Goal: Information Seeking & Learning: Find specific fact

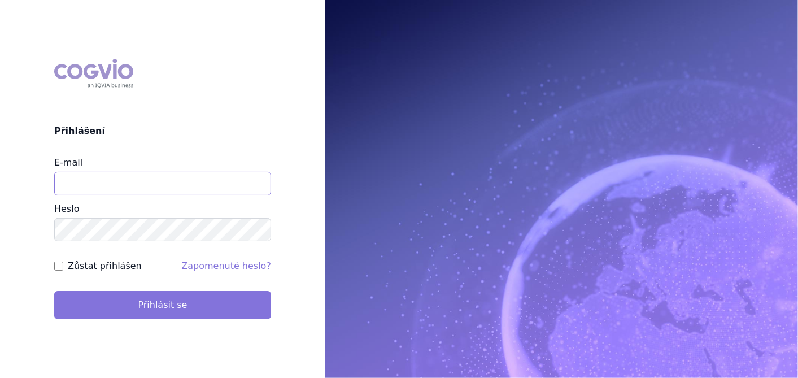
type input "[EMAIL_ADDRESS][DOMAIN_NAME]"
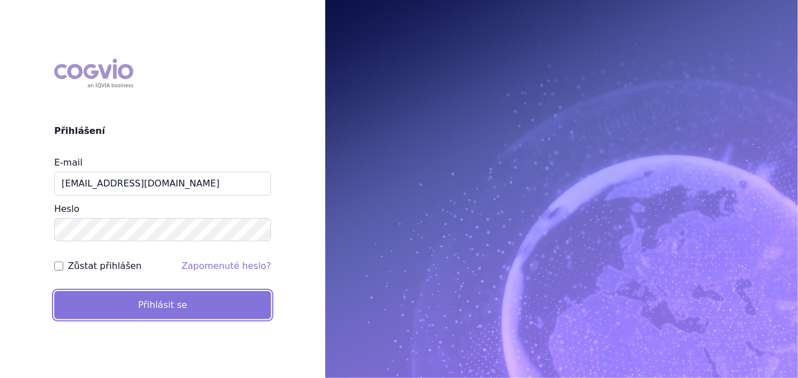
click at [135, 306] on button "Přihlásit se" at bounding box center [162, 305] width 217 height 28
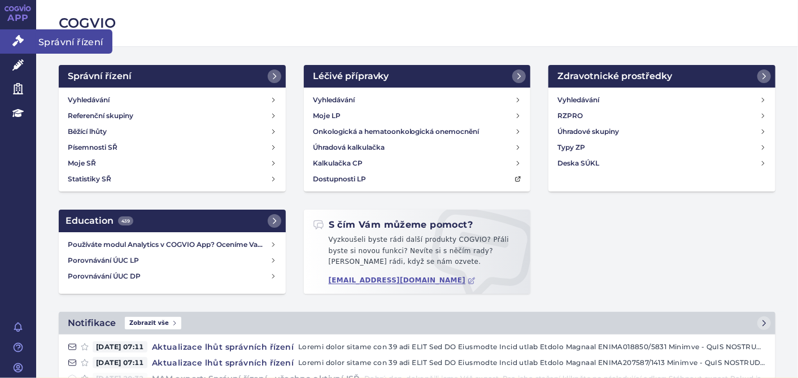
click at [14, 34] on link "Správní řízení" at bounding box center [18, 41] width 36 height 24
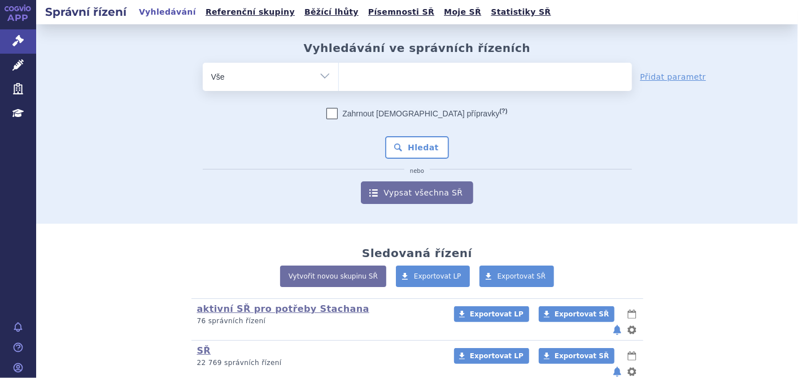
scroll to position [116, 0]
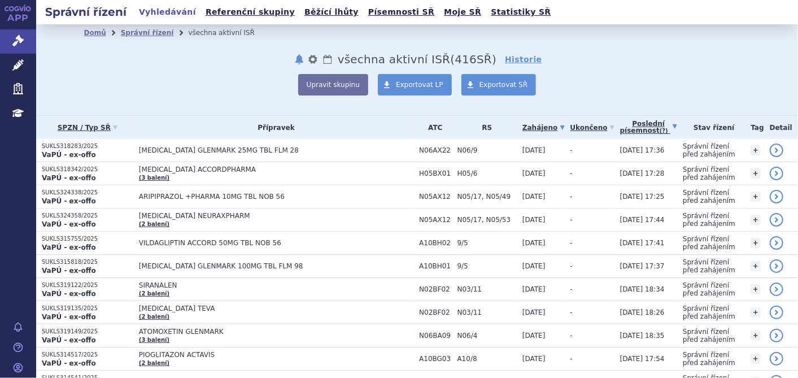
click at [635, 123] on link "Poslední písemnost (?)" at bounding box center [648, 127] width 57 height 23
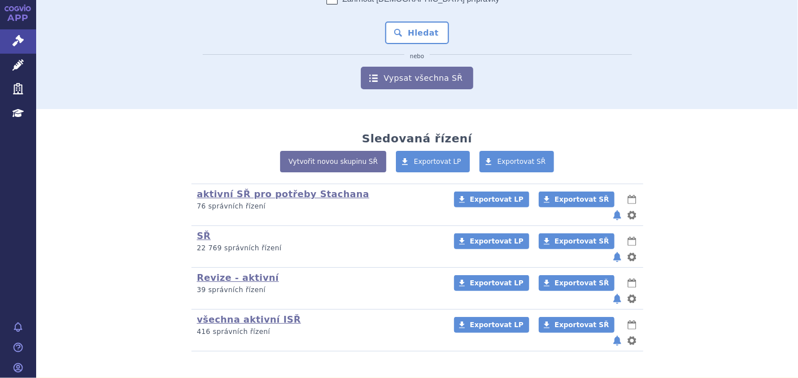
scroll to position [116, 0]
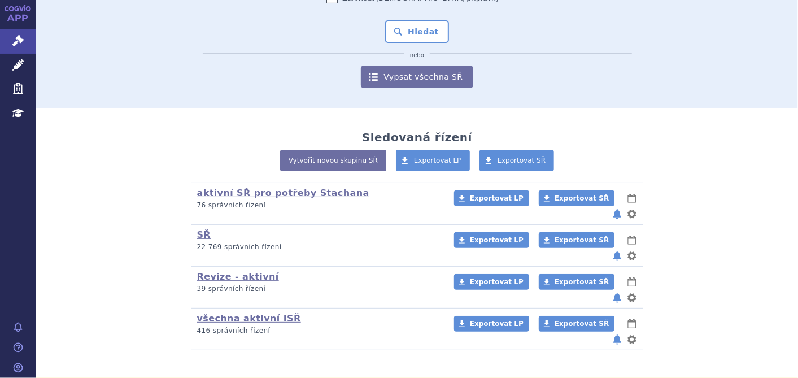
click at [15, 5] on icon at bounding box center [18, 8] width 27 height 7
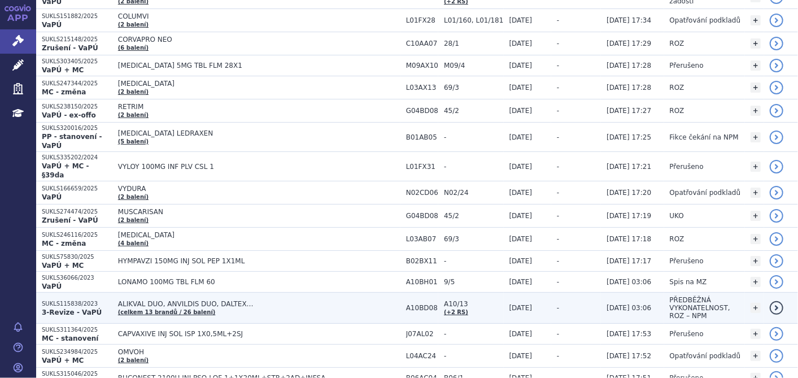
scroll to position [314, 0]
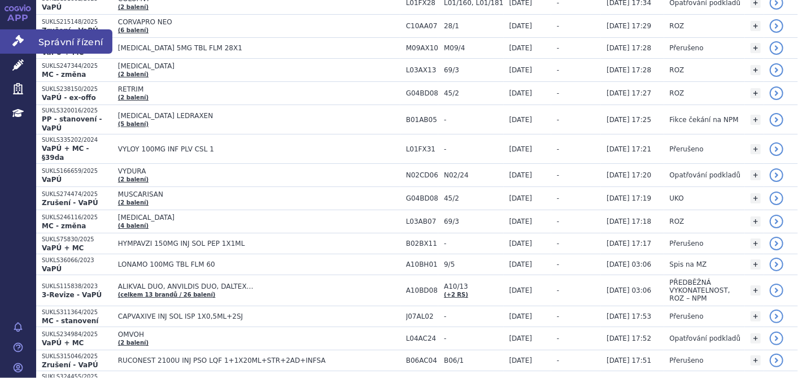
click at [10, 36] on link "Správní řízení" at bounding box center [18, 41] width 36 height 24
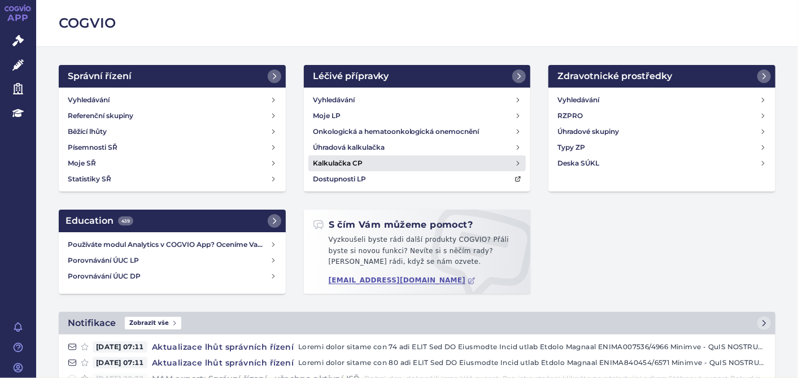
scroll to position [63, 0]
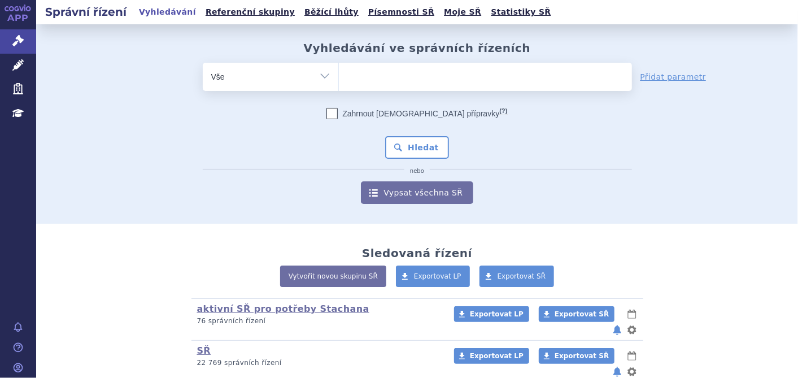
drag, startPoint x: 360, startPoint y: 79, endPoint x: 315, endPoint y: 13, distance: 79.6
click at [360, 79] on ul at bounding box center [485, 75] width 293 height 24
click at [339, 79] on select at bounding box center [338, 76] width 1 height 28
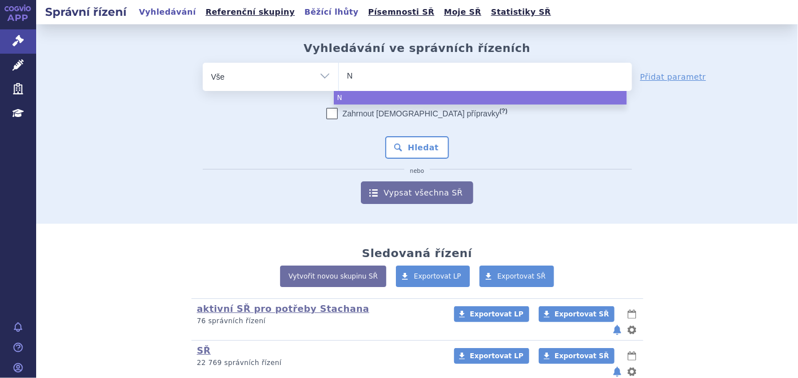
type input "NU"
type input "NUB"
type input "NUBE"
type input "NUBEQ"
type input "NUBEQA"
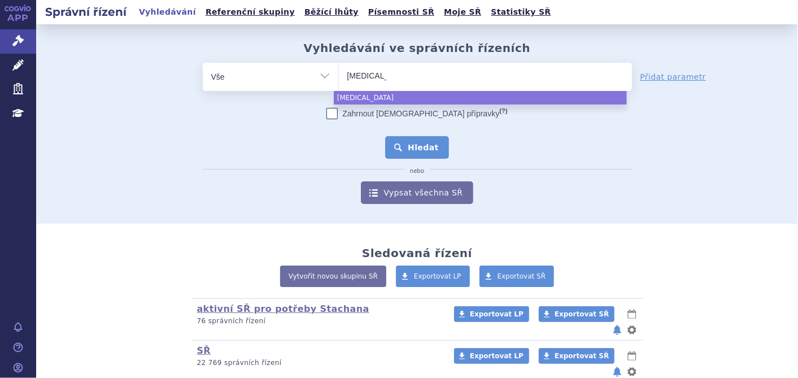
select select "[MEDICAL_DATA]"
click at [416, 148] on button "Hledat" at bounding box center [417, 147] width 64 height 23
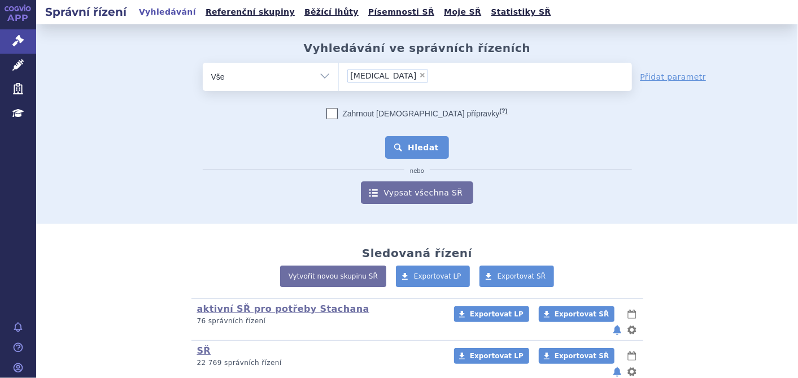
click at [393, 141] on button "Hledat" at bounding box center [417, 147] width 64 height 23
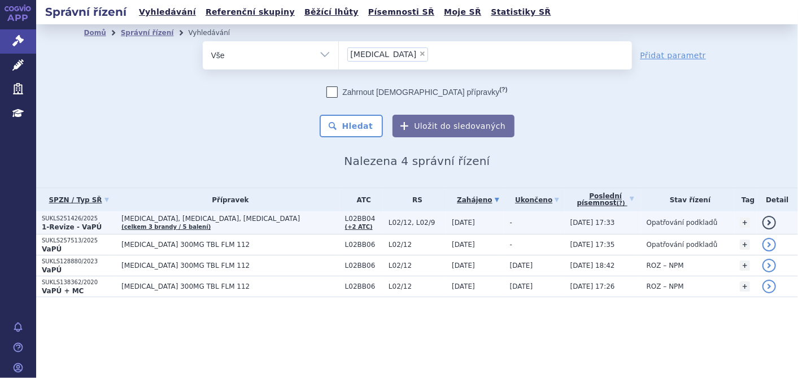
click at [89, 223] on strong "1-Revize - VaPÚ" at bounding box center [72, 227] width 60 height 8
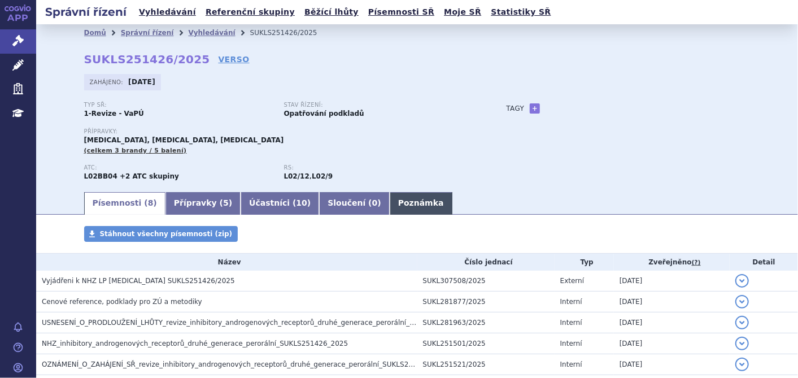
click at [390, 206] on link "Poznámka" at bounding box center [421, 203] width 63 height 23
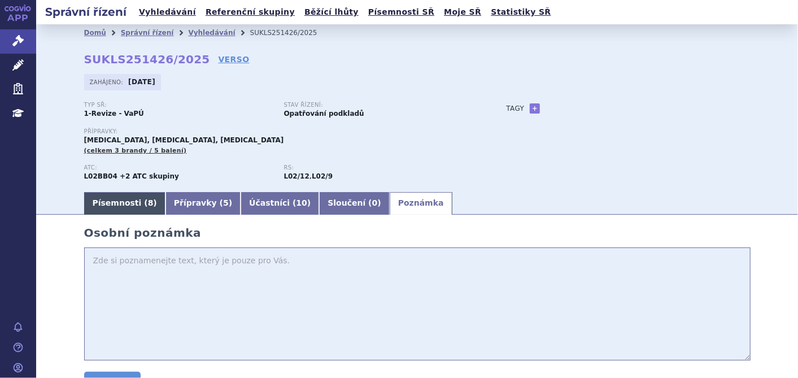
click at [124, 205] on link "Písemnosti ( 8 )" at bounding box center [124, 203] width 81 height 23
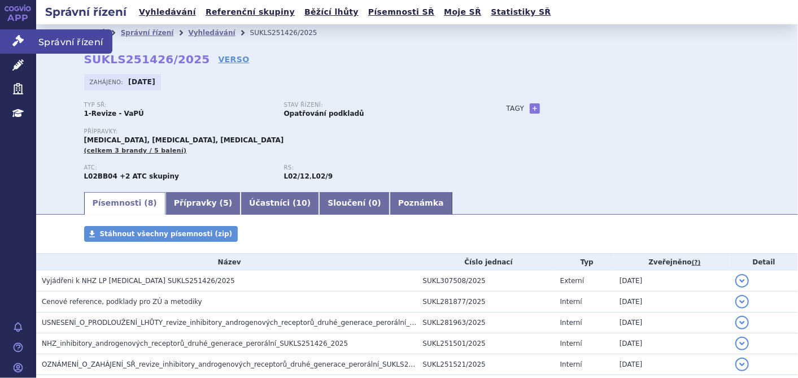
click at [16, 40] on icon at bounding box center [17, 40] width 11 height 11
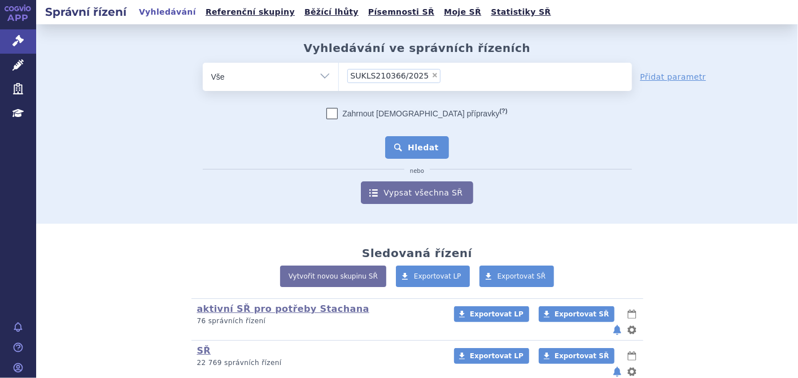
click at [395, 153] on button "Hledat" at bounding box center [417, 147] width 64 height 23
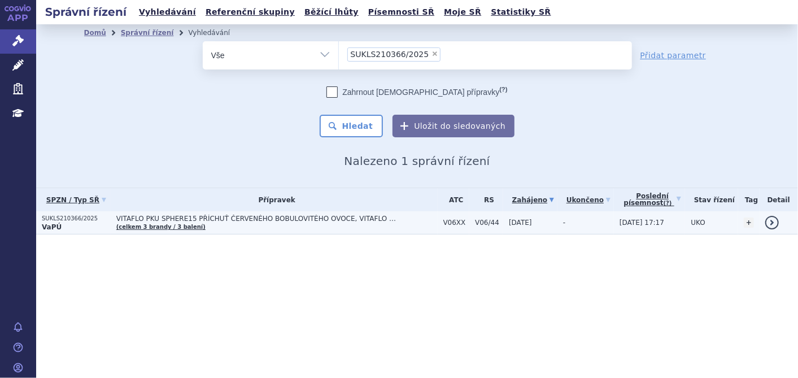
click at [235, 216] on span "VITAFLO PKU SPHERE15 PŘÍCHUŤ ČERVENÉHO BOBULOVITÉHO OVOCE, VITAFLO PKU SPHERE15…" at bounding box center [257, 219] width 282 height 8
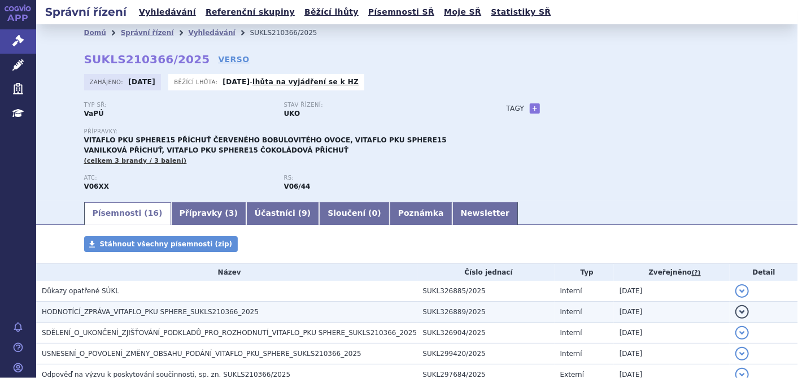
click at [201, 308] on span "HODNOTÍCÍ_ZPRÁVA_VITAFLO_PKU SPHERE_SUKLS210366_2025" at bounding box center [150, 312] width 217 height 8
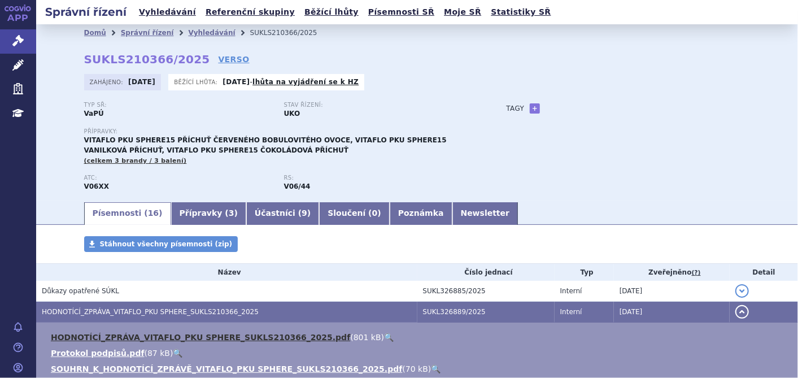
click at [191, 333] on link "HODNOTÍCÍ_ZPRÁVA_VITAFLO_PKU SPHERE_SUKLS210366_2025.pdf" at bounding box center [200, 337] width 299 height 9
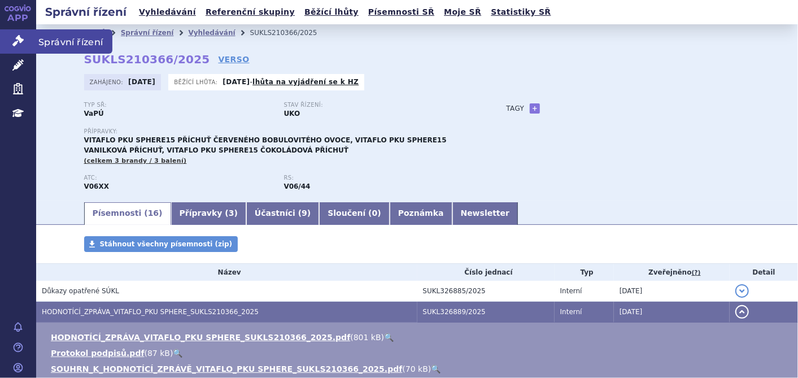
click at [23, 43] on icon at bounding box center [17, 40] width 11 height 11
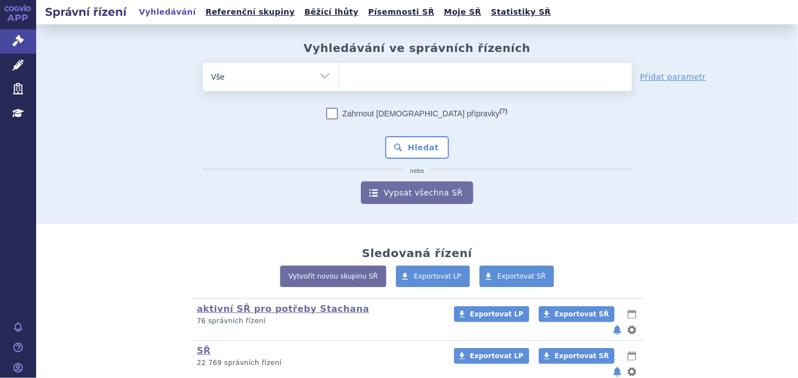
click at [395, 71] on ul at bounding box center [485, 75] width 293 height 24
click at [339, 71] on select at bounding box center [338, 76] width 1 height 28
paste input "SUKLS249923/2025"
type input "SUKLS249923/2025"
select select "SUKLS249923/2025"
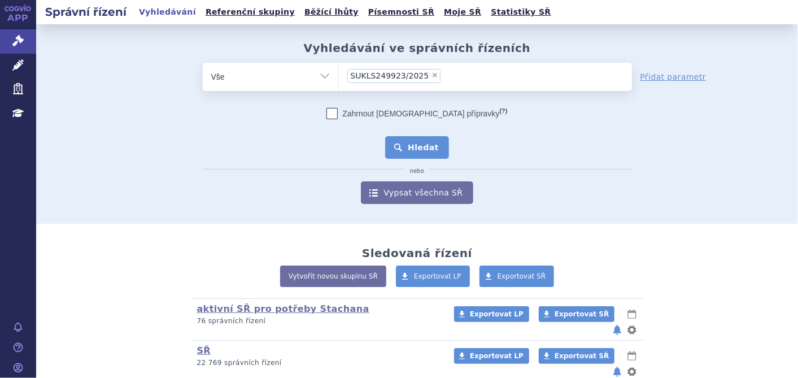
click at [419, 142] on button "Hledat" at bounding box center [417, 147] width 64 height 23
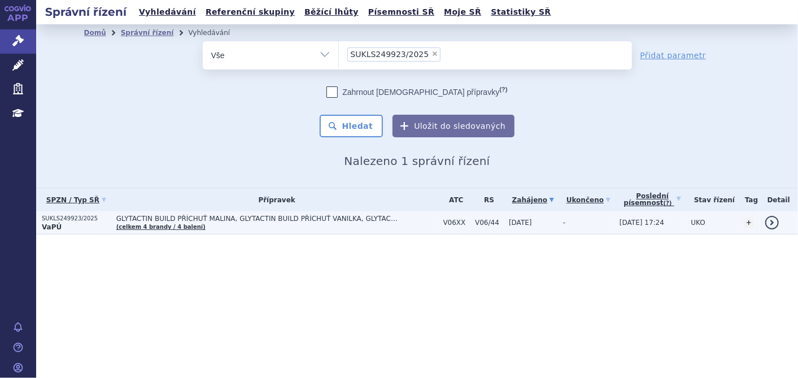
click at [228, 219] on span "GLYTACTIN BUILD PŘÍCHUŤ MALINA, GLYTACTIN BUILD PŘÍCHUŤ VANILKA, GLYTACTIN BUIL…" at bounding box center [257, 219] width 282 height 8
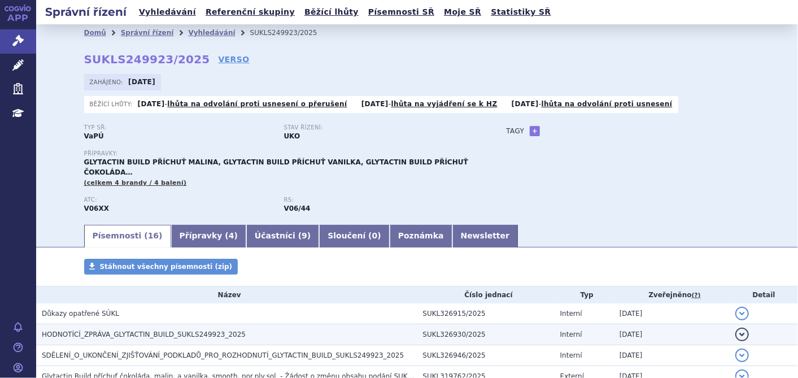
click at [155, 330] on span "HODNOTÍCÍ_ZPRÁVA_GLYTACTIN_BUILD_SUKLS249923_2025" at bounding box center [144, 334] width 204 height 8
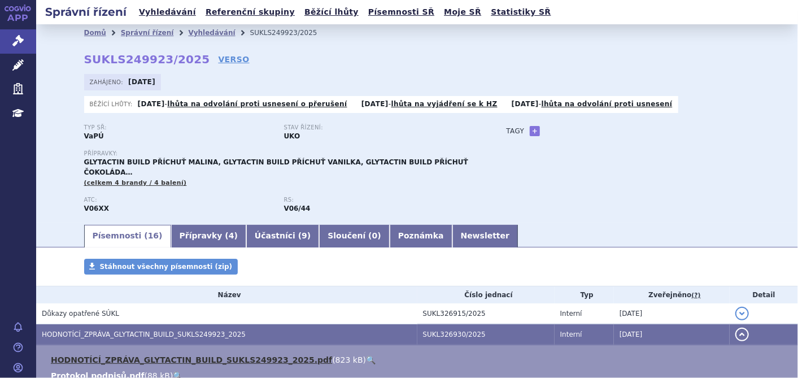
click at [151, 355] on link "HODNOTÍCÍ_ZPRÁVA_GLYTACTIN_BUILD_SUKLS249923_2025.pdf" at bounding box center [191, 359] width 281 height 9
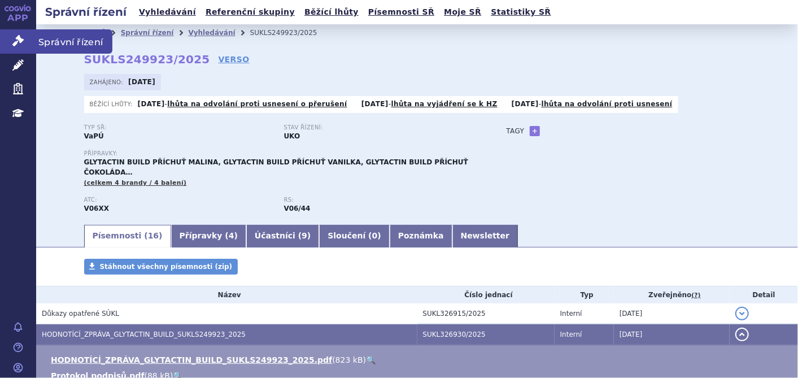
click at [7, 36] on link "Správní řízení" at bounding box center [18, 41] width 36 height 24
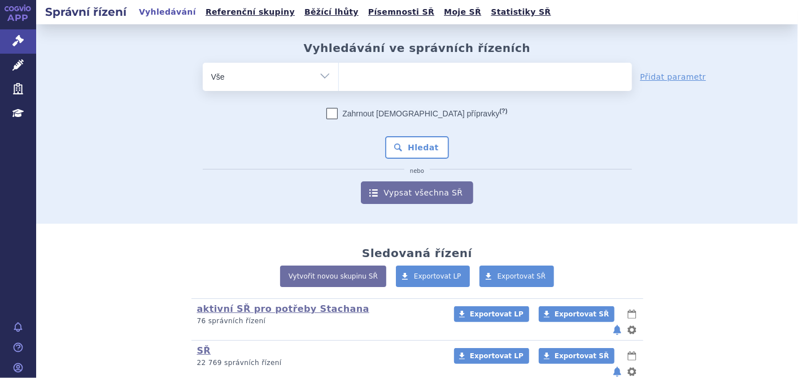
click at [360, 79] on ul at bounding box center [485, 75] width 293 height 24
click at [339, 79] on select at bounding box center [338, 76] width 1 height 28
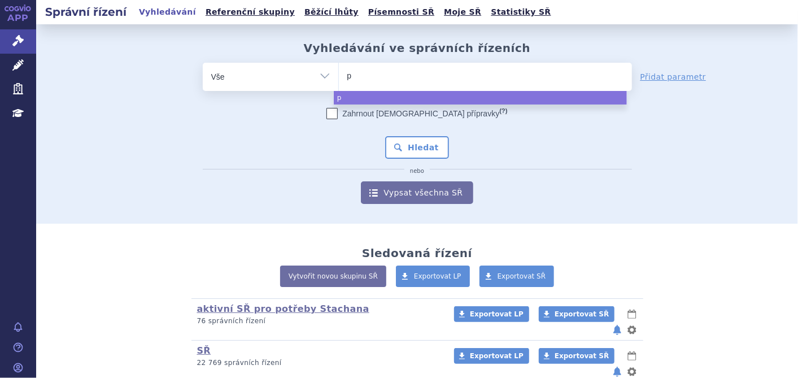
type input "pi"
type input "pix"
type input "pixo"
type input "pixor"
type input "pixoro"
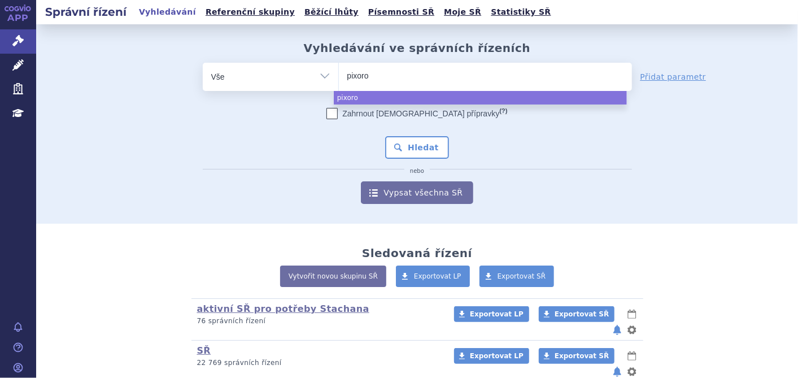
type input "pixoros"
select select "pixoros"
click at [392, 138] on button "Hledat" at bounding box center [417, 147] width 64 height 23
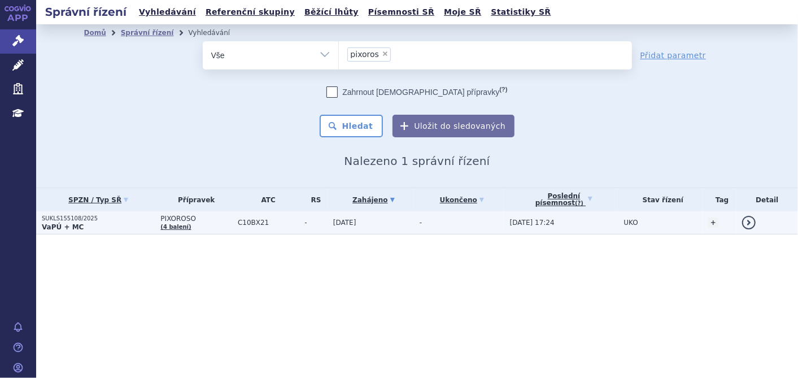
click at [48, 225] on strong "VaPÚ + MC" at bounding box center [63, 227] width 42 height 8
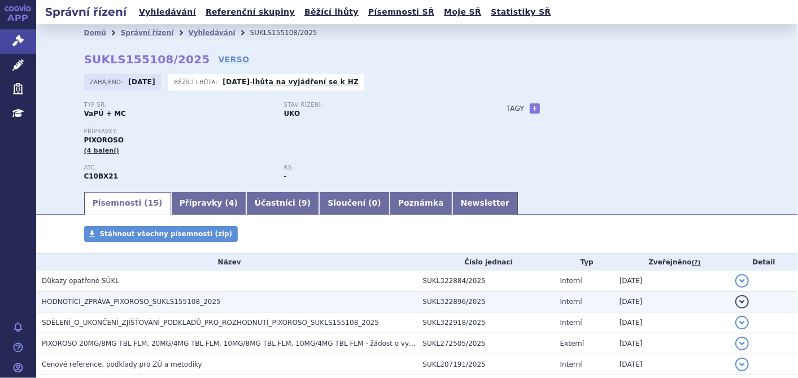
click at [73, 297] on h3 "HODNOTÍCÍ_ZPRÁVA_PIXOROSO_SUKLS155108_2025" at bounding box center [230, 301] width 376 height 11
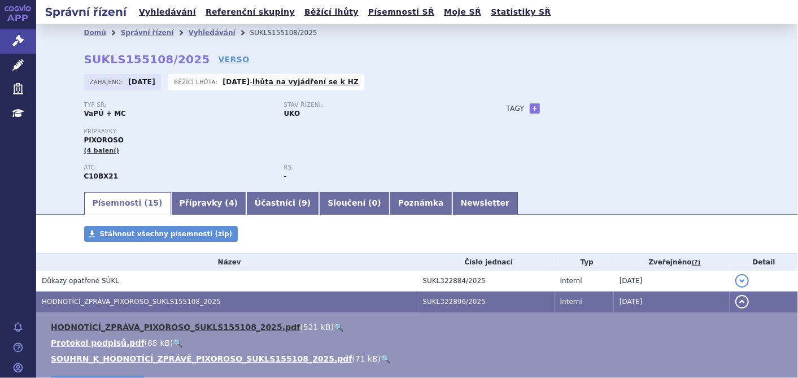
click at [75, 324] on link "HODNOTÍCÍ_ZPRÁVA_PIXOROSO_SUKLS155108_2025.pdf" at bounding box center [175, 327] width 249 height 9
